Goal: Contribute content: Add original content to the website for others to see

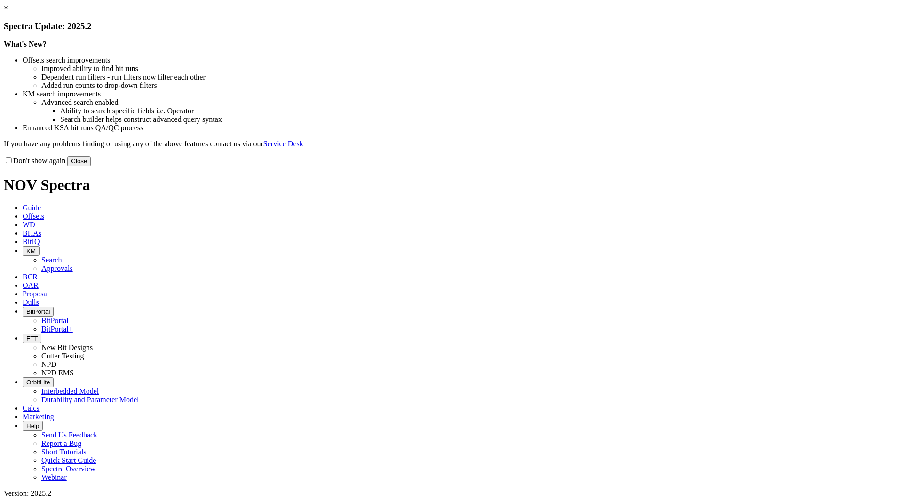
drag, startPoint x: 644, startPoint y: 257, endPoint x: 502, endPoint y: 187, distance: 158.3
click at [91, 166] on button "Close" at bounding box center [79, 161] width 24 height 10
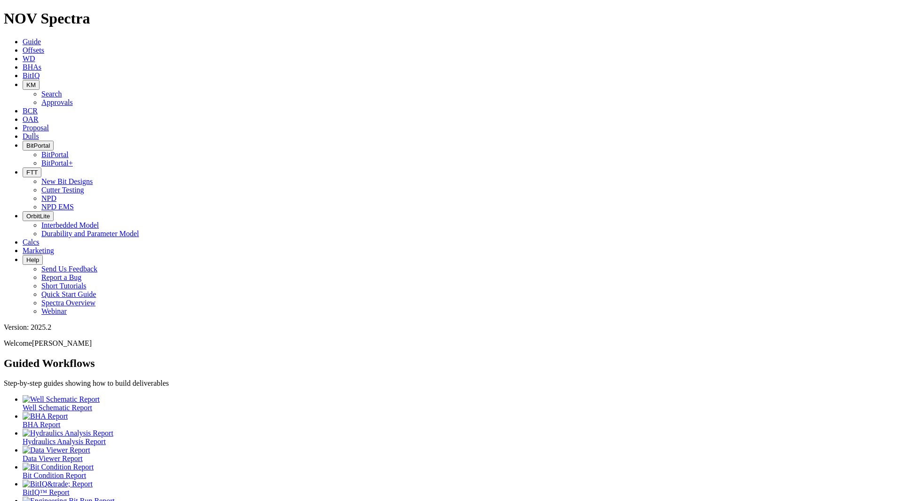
click at [36, 81] on span "KM" at bounding box center [30, 84] width 9 height 7
click at [62, 90] on link "Search" at bounding box center [51, 94] width 21 height 8
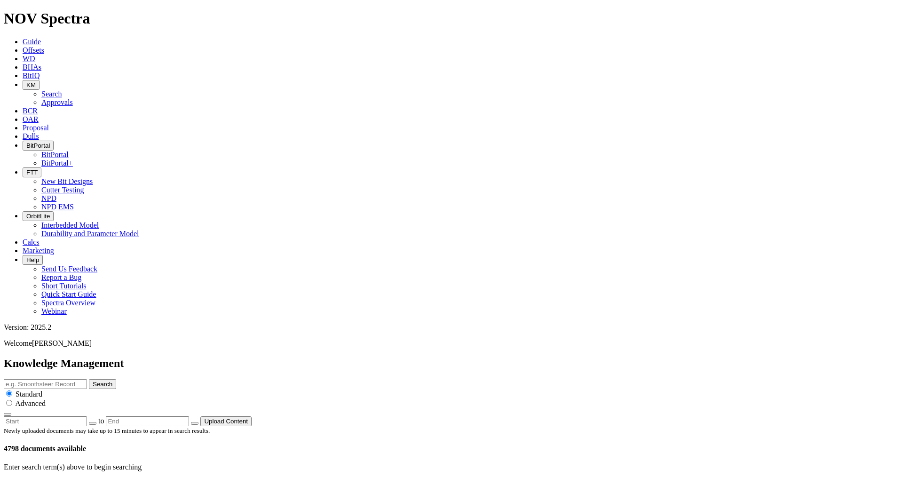
click at [39, 80] on button "KM" at bounding box center [31, 85] width 17 height 10
click at [73, 98] on link "Approvals" at bounding box center [56, 102] width 31 height 8
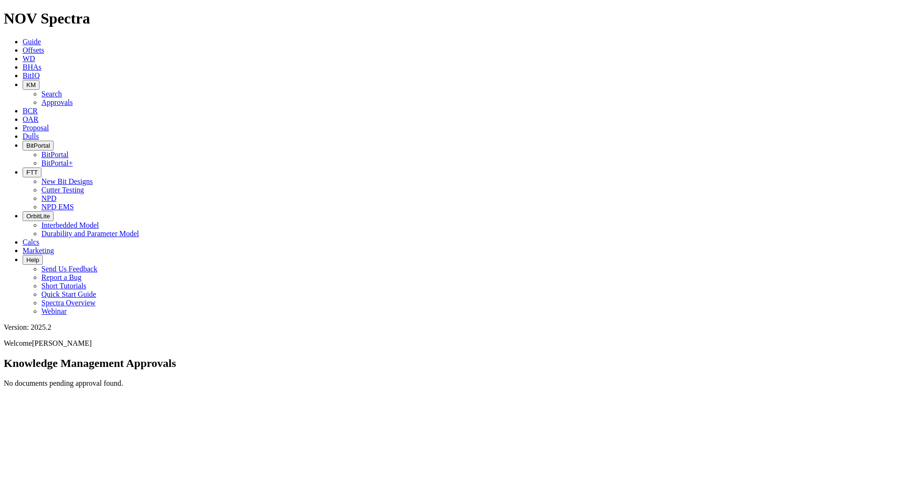
click at [39, 80] on button "KM" at bounding box center [31, 85] width 17 height 10
click at [62, 90] on link "Search" at bounding box center [51, 94] width 21 height 8
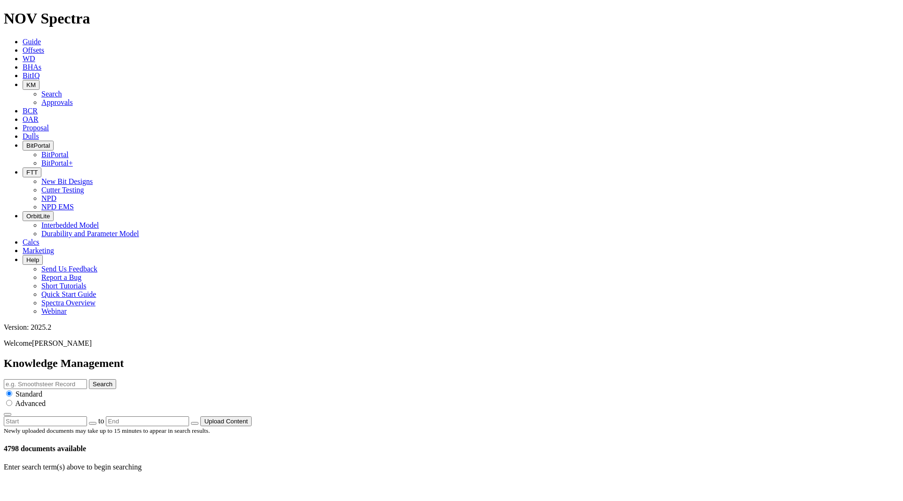
click at [87, 379] on input "text" at bounding box center [45, 384] width 83 height 10
type input "t"
type input "Technical Summary"
click at [89, 379] on button "Search" at bounding box center [102, 384] width 27 height 10
click at [252, 416] on button "Upload Content" at bounding box center [225, 421] width 51 height 10
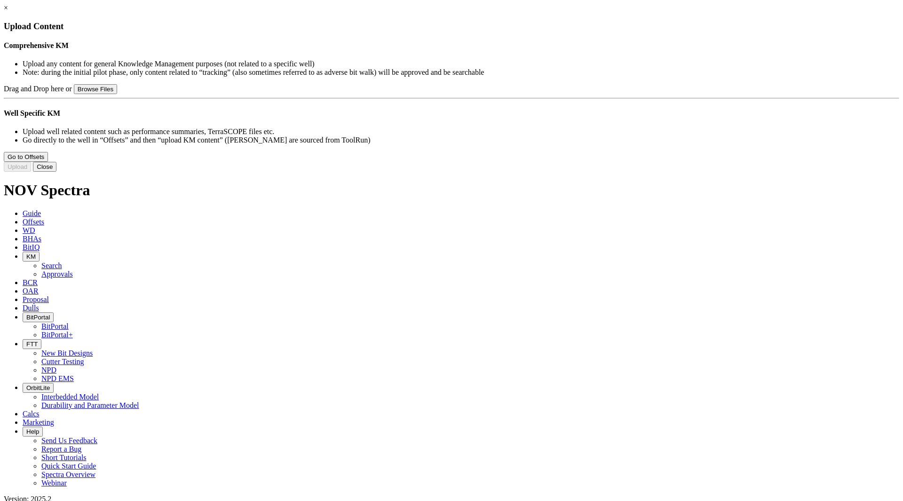
type input "Janbiya Technical Summary.pdf"
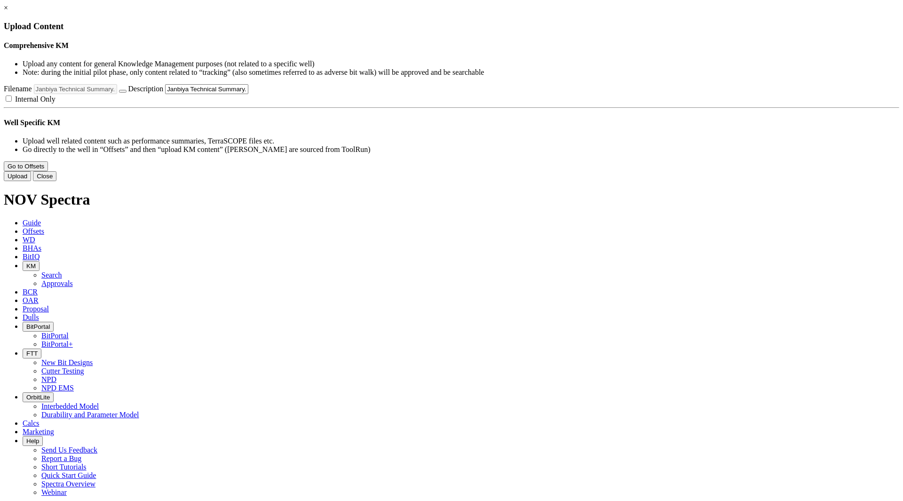
click at [31, 181] on button "Upload" at bounding box center [17, 176] width 27 height 10
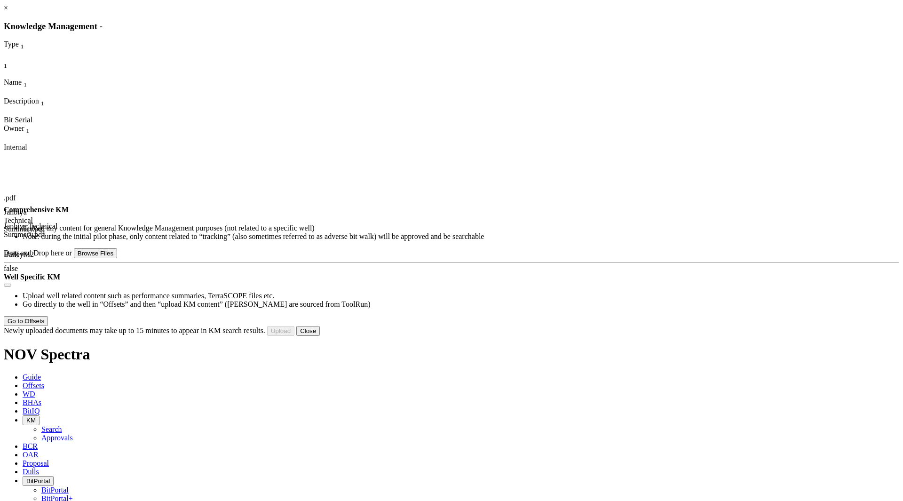
click at [320, 336] on button "Close" at bounding box center [308, 331] width 24 height 10
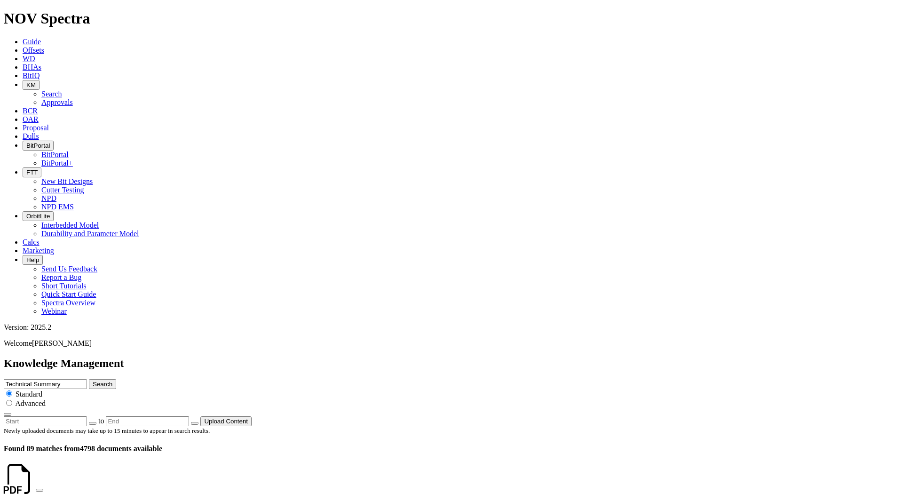
click at [39, 80] on button "KM" at bounding box center [31, 85] width 17 height 10
click at [73, 98] on link "Approvals" at bounding box center [56, 102] width 31 height 8
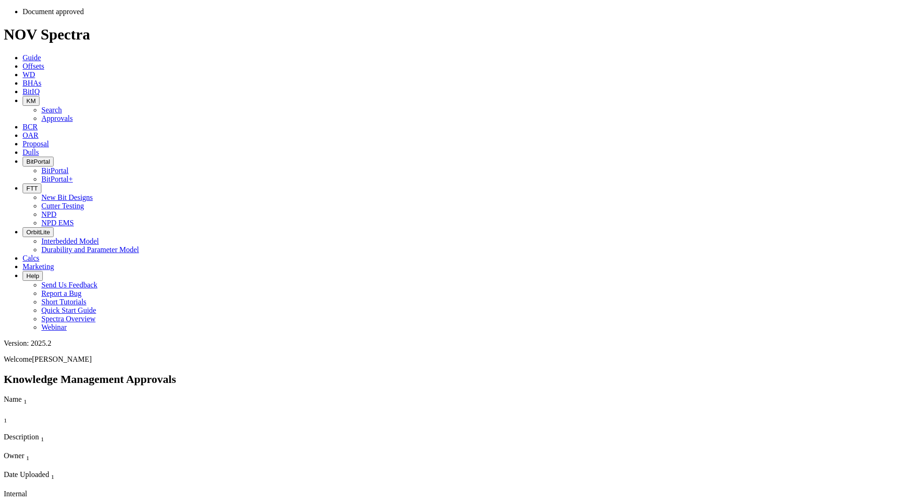
click at [36, 97] on span "KM" at bounding box center [30, 100] width 9 height 7
click at [62, 106] on link "Search" at bounding box center [51, 110] width 21 height 8
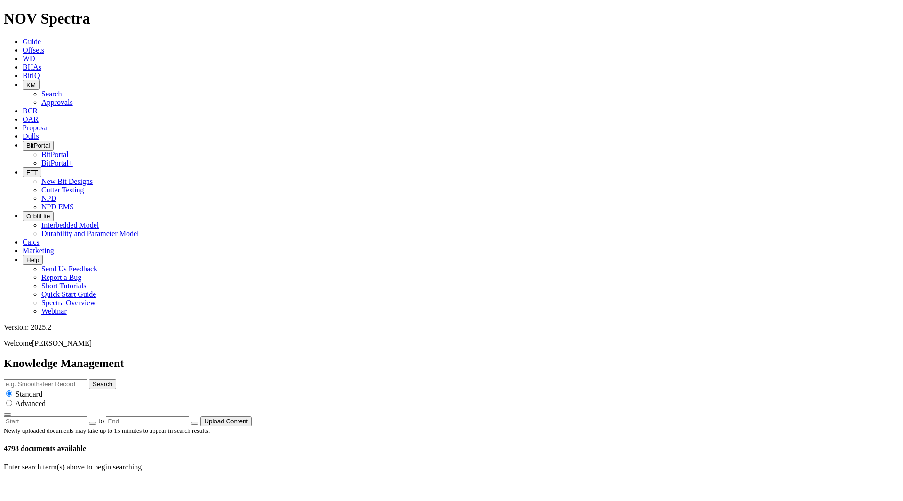
click at [87, 379] on input "text" at bounding box center [45, 384] width 83 height 10
type input "Janbiya"
click at [89, 379] on button "Search" at bounding box center [102, 384] width 27 height 10
click at [116, 379] on button "Search" at bounding box center [102, 384] width 27 height 10
click at [87, 379] on input "Janbiya" at bounding box center [45, 384] width 83 height 10
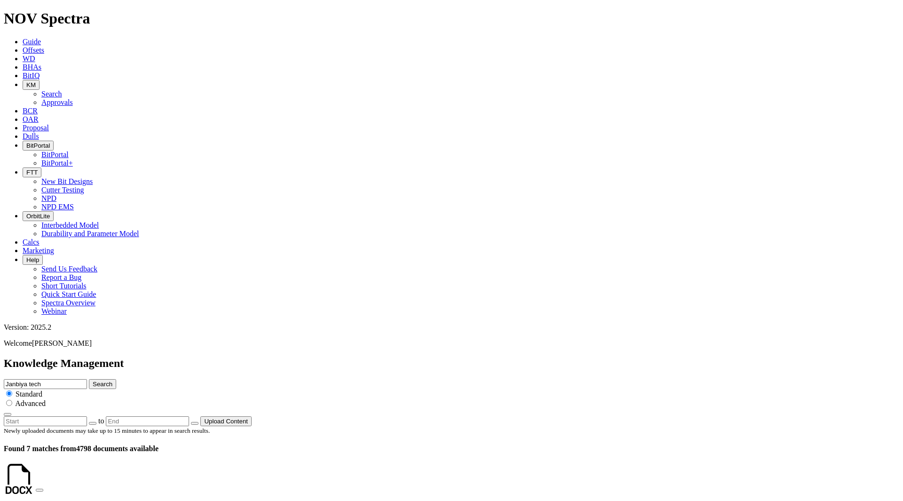
type input "Janbiya tech"
click at [89, 379] on button "Search" at bounding box center [102, 384] width 27 height 10
click at [116, 379] on button "Search" at bounding box center [102, 384] width 27 height 10
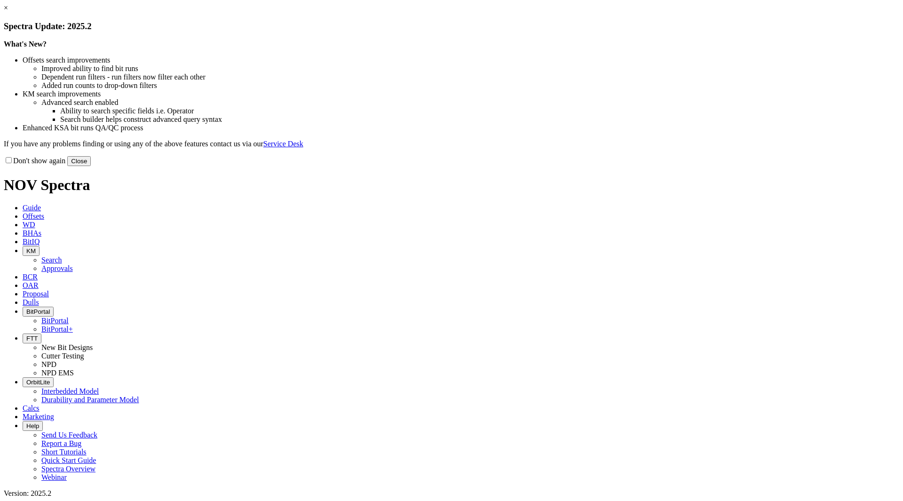
click at [91, 166] on button "Close" at bounding box center [79, 161] width 24 height 10
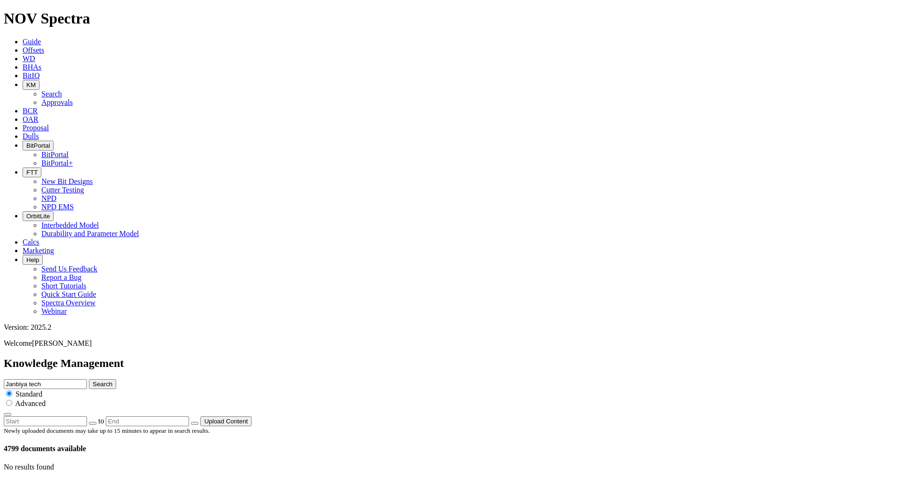
click at [116, 379] on button "Search" at bounding box center [102, 384] width 27 height 10
click at [36, 81] on span "KM" at bounding box center [30, 84] width 9 height 7
click at [62, 90] on link "Search" at bounding box center [51, 94] width 21 height 8
click at [116, 379] on button "Search" at bounding box center [102, 384] width 27 height 10
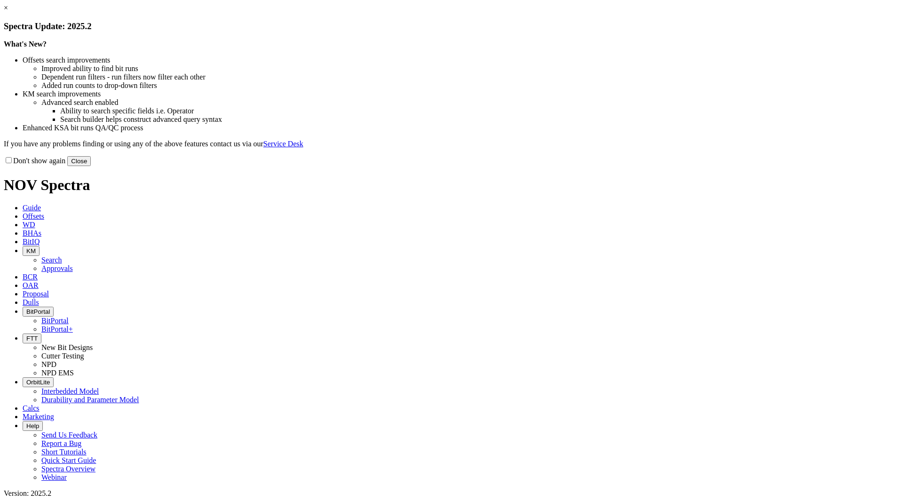
click at [91, 166] on button "Close" at bounding box center [79, 161] width 24 height 10
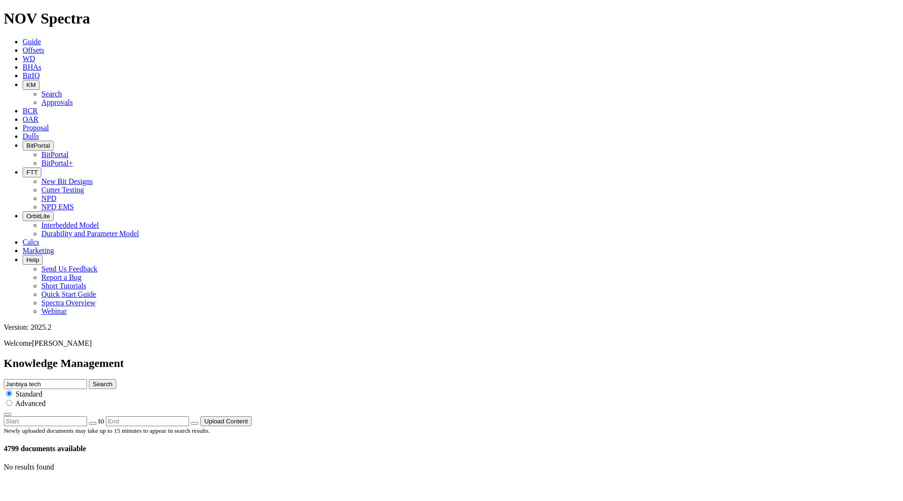
drag, startPoint x: 466, startPoint y: 54, endPoint x: 371, endPoint y: 49, distance: 95.1
click at [371, 357] on div "Knowledge Management Janbiya tech Search Standard Advanced to Upload Content" at bounding box center [451, 391] width 895 height 69
click at [87, 379] on input "text" at bounding box center [45, 384] width 83 height 10
type input "J"
type input "Janbiya tech"
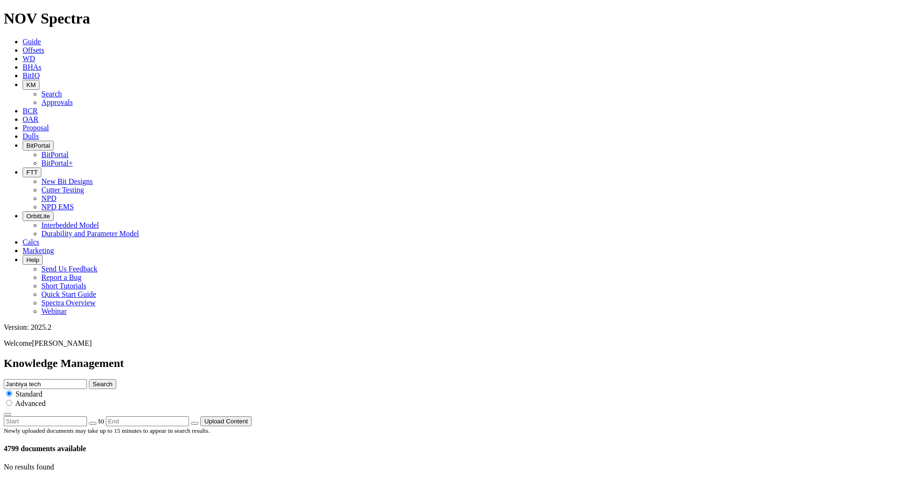
click at [89, 379] on button "Search" at bounding box center [102, 384] width 27 height 10
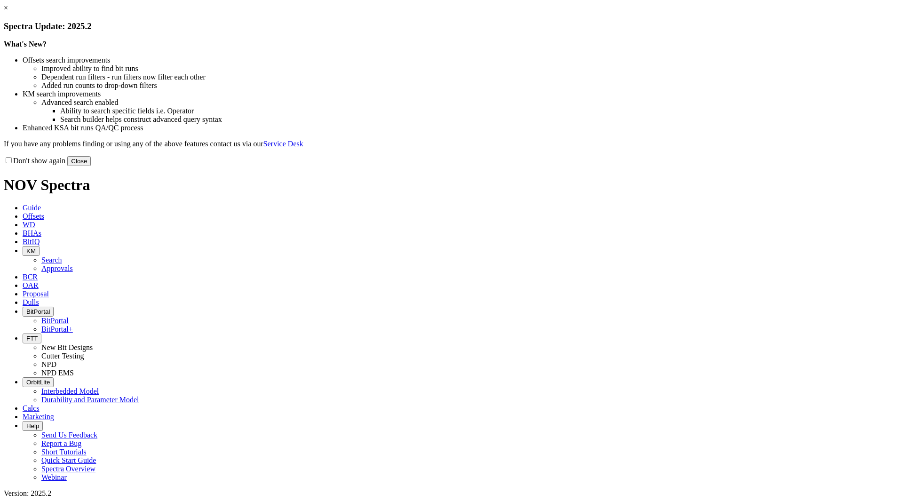
drag, startPoint x: 638, startPoint y: 257, endPoint x: 585, endPoint y: 198, distance: 79.5
click at [91, 166] on button "Close" at bounding box center [79, 161] width 24 height 10
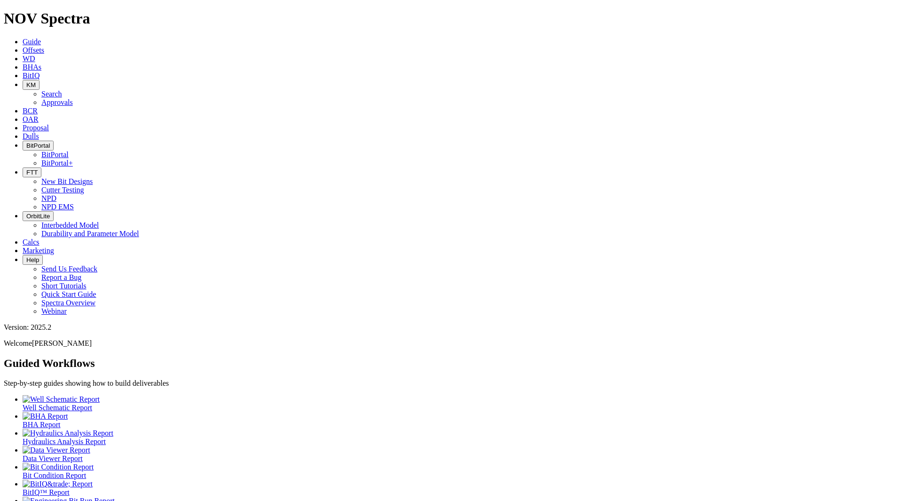
click at [49, 124] on span "Proposal" at bounding box center [36, 128] width 26 height 8
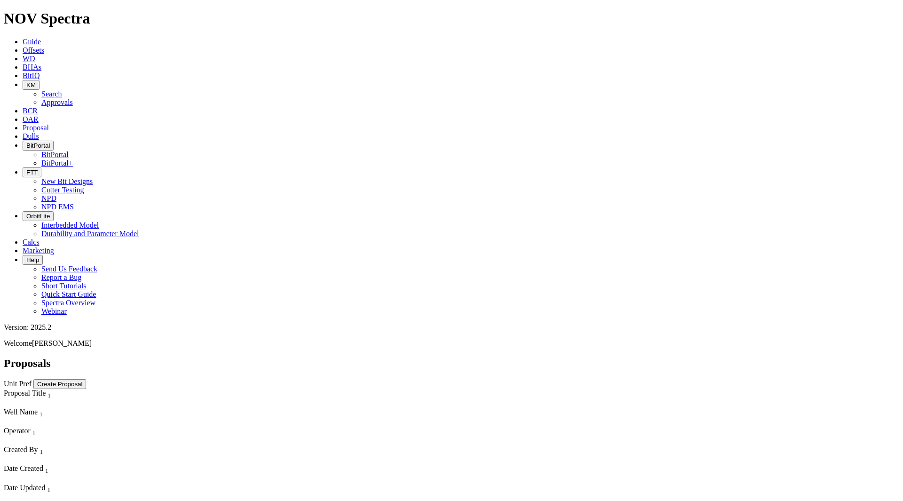
click at [39, 80] on button "KM" at bounding box center [31, 85] width 17 height 10
click at [62, 90] on link "Search" at bounding box center [51, 94] width 21 height 8
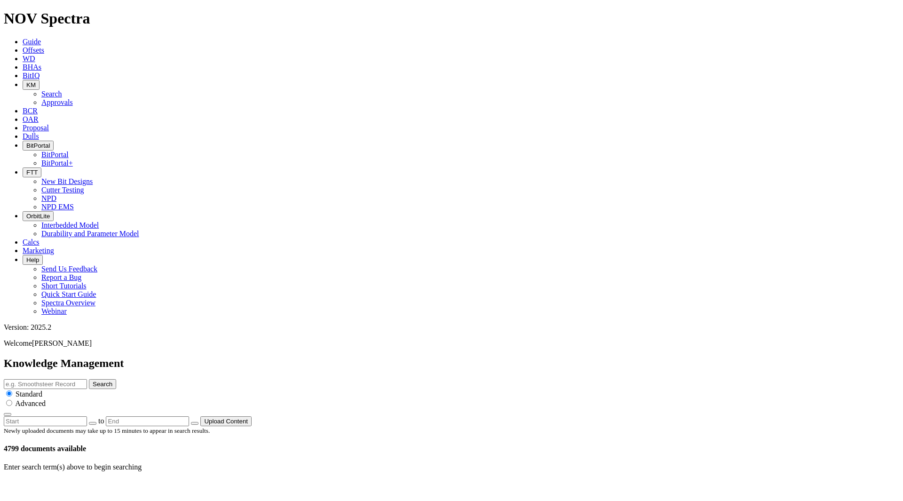
click at [87, 379] on input "text" at bounding box center [45, 384] width 83 height 10
type input "Janbiya tech"
click at [89, 379] on button "Search" at bounding box center [102, 384] width 27 height 10
click at [116, 379] on button "Search" at bounding box center [102, 384] width 27 height 10
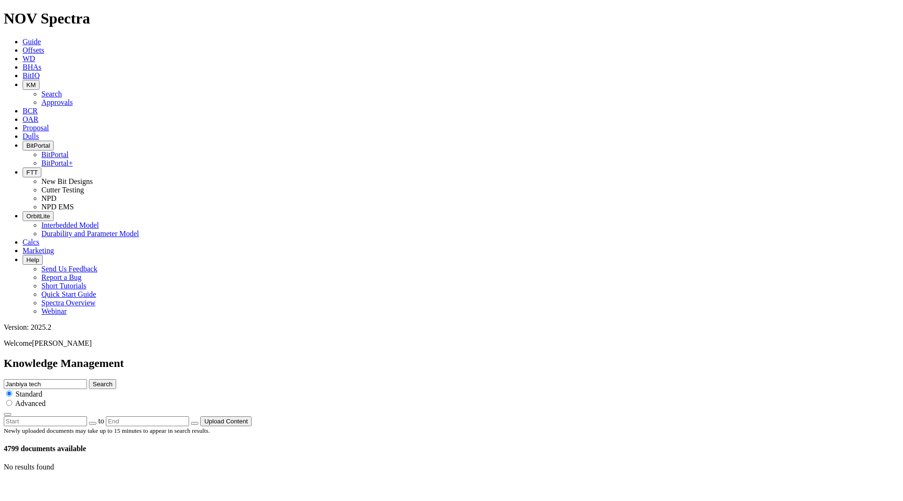
click at [116, 379] on button "Search" at bounding box center [102, 384] width 27 height 10
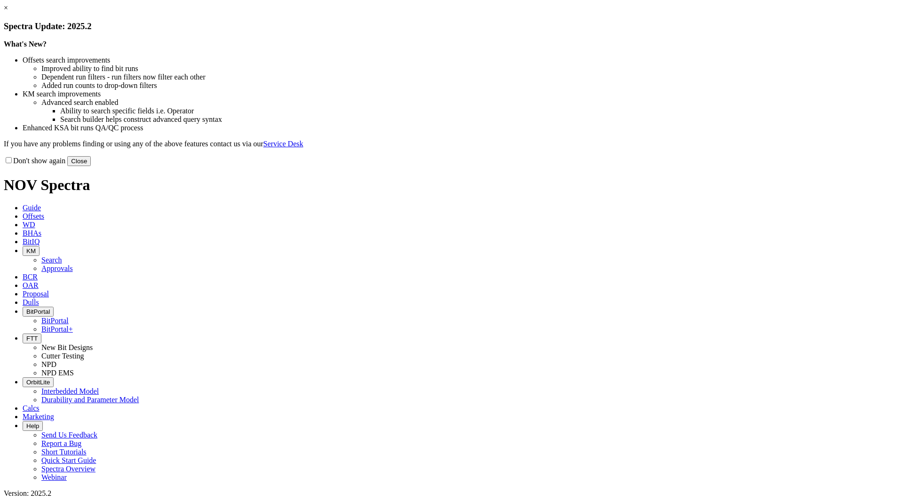
click at [91, 166] on button "Close" at bounding box center [79, 161] width 24 height 10
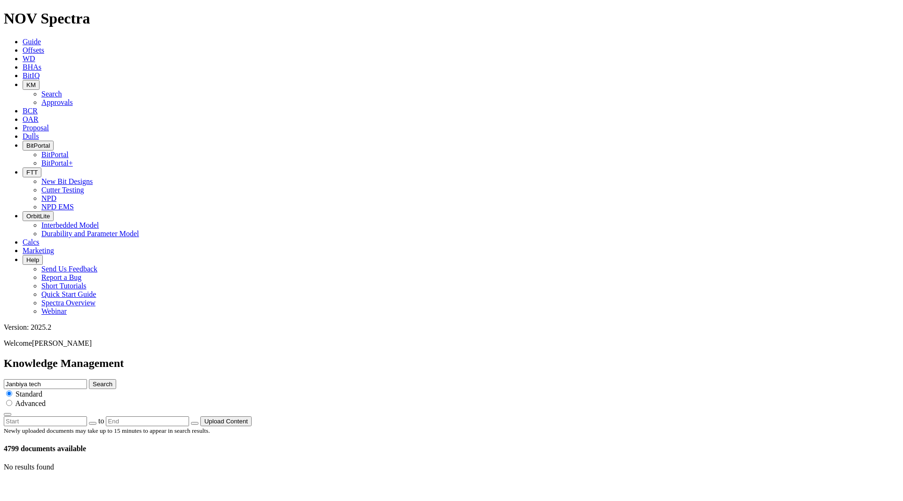
click at [116, 379] on button "Search" at bounding box center [102, 384] width 27 height 10
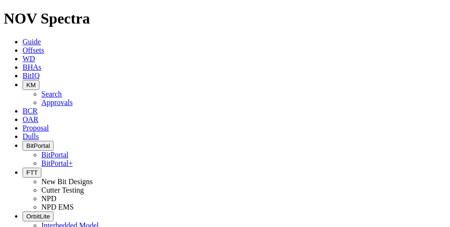
drag, startPoint x: 70, startPoint y: 140, endPoint x: 94, endPoint y: 114, distance: 35.6
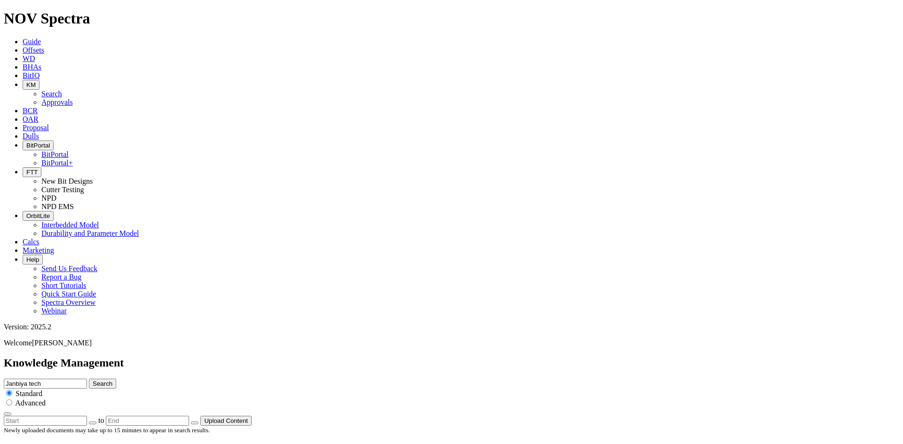
drag, startPoint x: 453, startPoint y: 49, endPoint x: 417, endPoint y: 51, distance: 35.8
click at [87, 379] on input "Janbiya tech" at bounding box center [45, 384] width 83 height 10
type input "J"
type input "Janbiya"
click at [89, 379] on button "Search" at bounding box center [102, 384] width 27 height 10
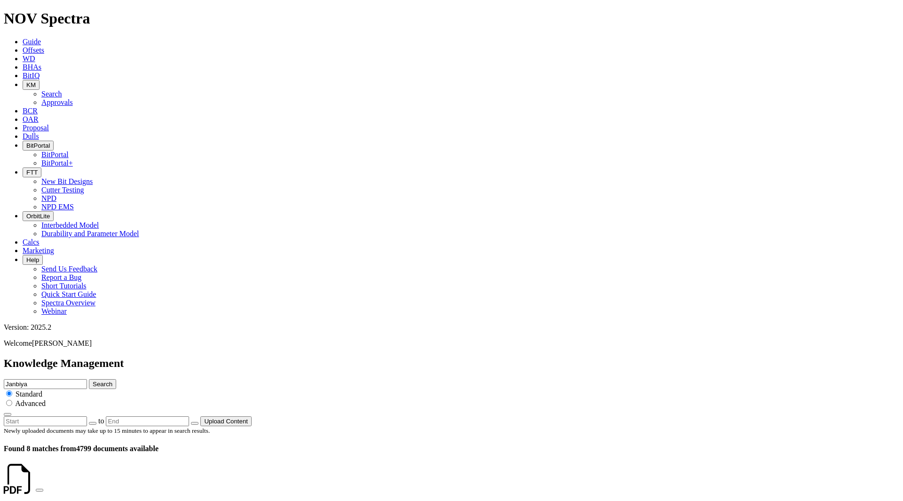
click at [252, 416] on button "Upload Content" at bounding box center [225, 421] width 51 height 10
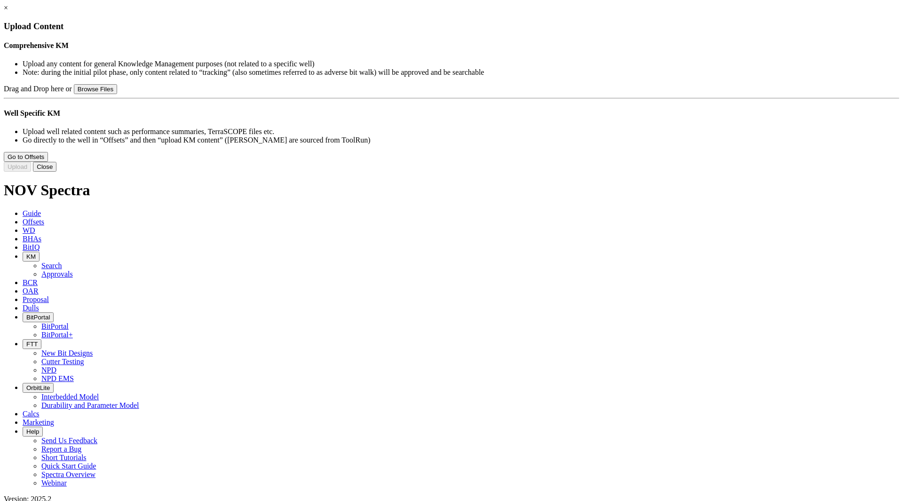
type input "Pegasus Technical Summary.pdf"
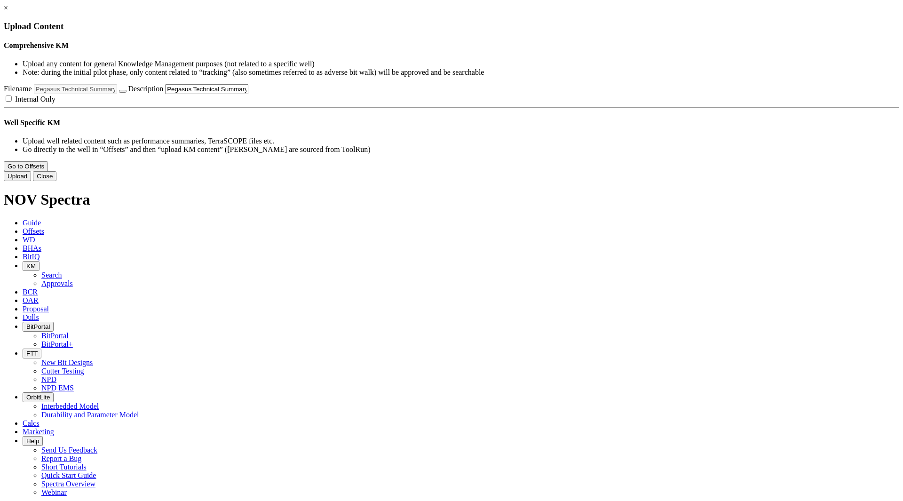
click at [31, 181] on button "Upload" at bounding box center [17, 176] width 27 height 10
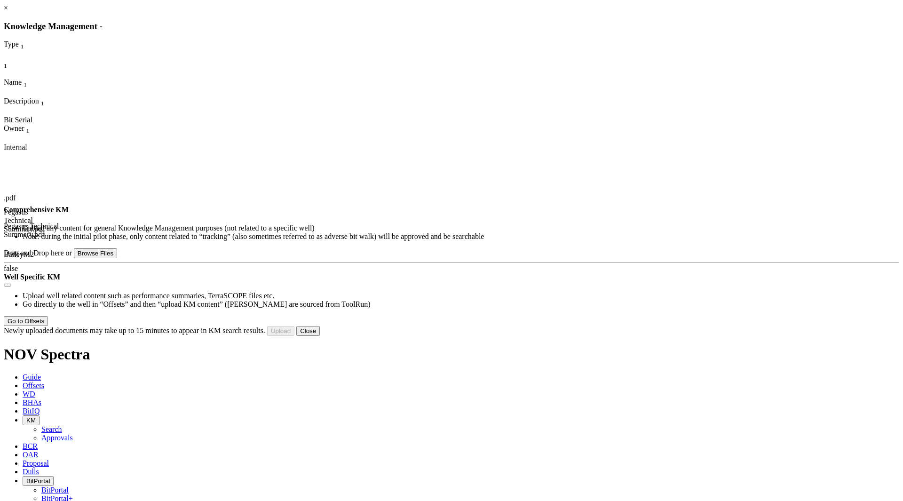
click at [320, 336] on button "Close" at bounding box center [308, 331] width 24 height 10
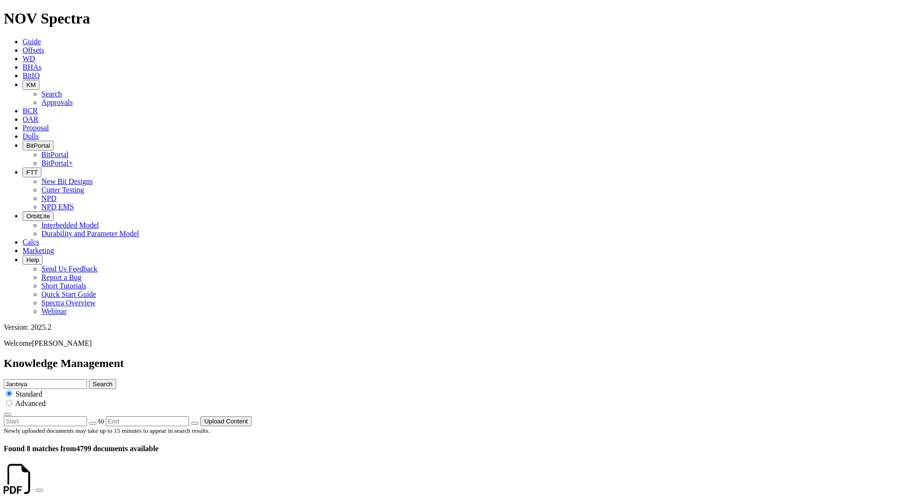
click at [36, 81] on span "KM" at bounding box center [30, 84] width 9 height 7
click at [73, 98] on link "Approvals" at bounding box center [56, 102] width 31 height 8
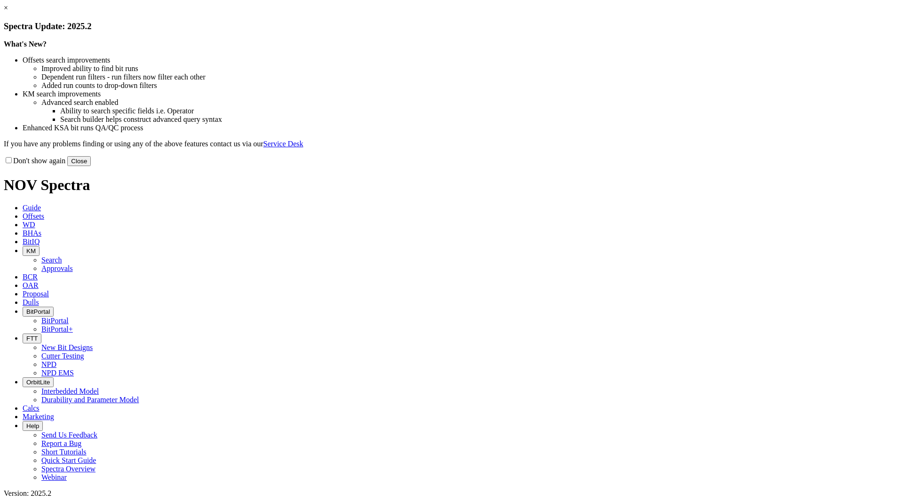
click at [91, 166] on button "Close" at bounding box center [79, 161] width 24 height 10
